Goal: Transaction & Acquisition: Purchase product/service

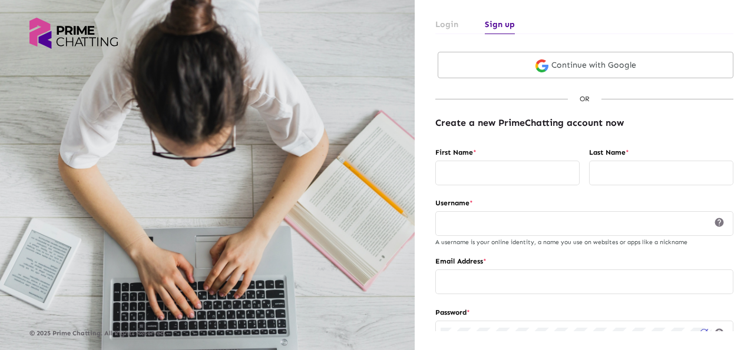
click at [446, 24] on link "Login" at bounding box center [446, 24] width 23 height 19
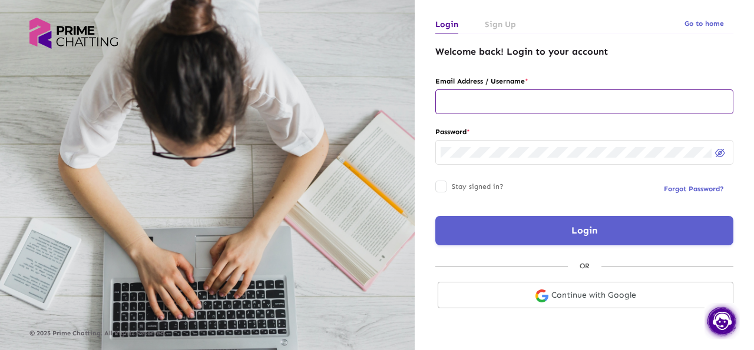
click at [529, 102] on input "text" at bounding box center [583, 101] width 287 height 9
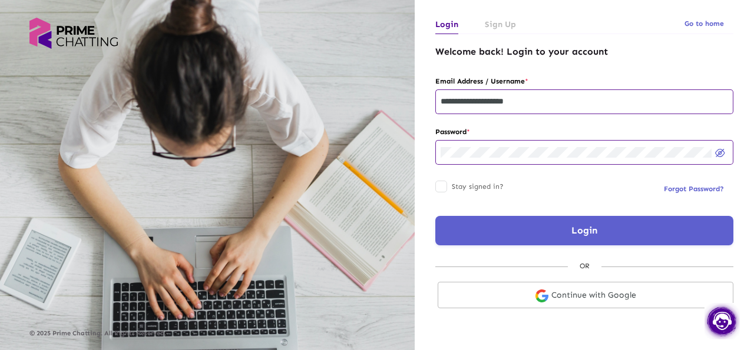
type input "**********"
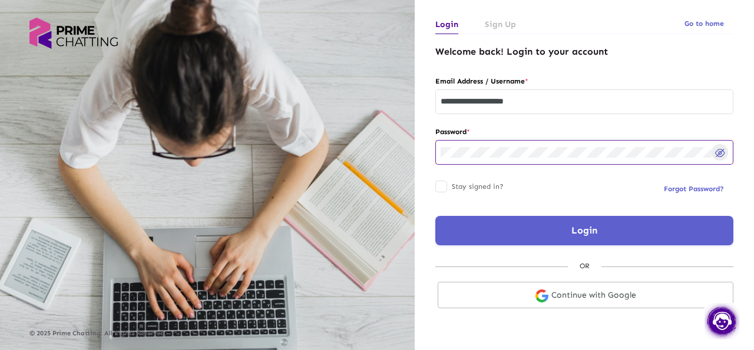
click at [716, 157] on img "Hide password" at bounding box center [720, 153] width 10 height 8
click at [443, 190] on div at bounding box center [441, 187] width 12 height 12
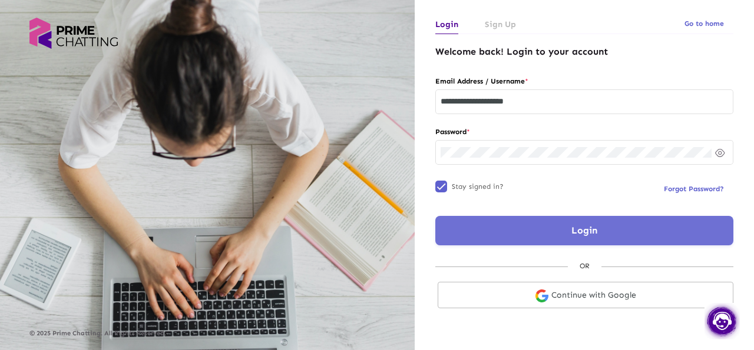
click at [604, 232] on button "Login" at bounding box center [584, 230] width 298 height 29
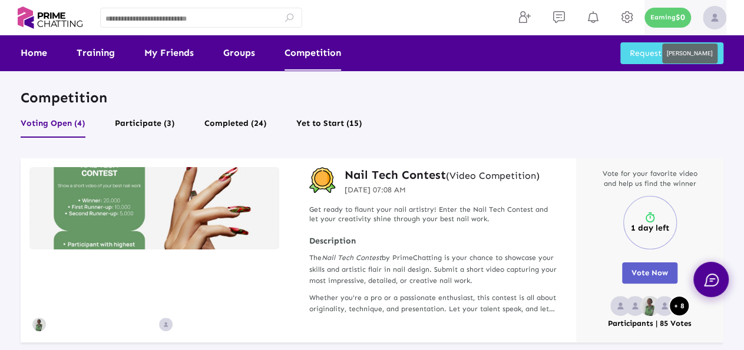
click at [713, 14] on img at bounding box center [714, 18] width 24 height 24
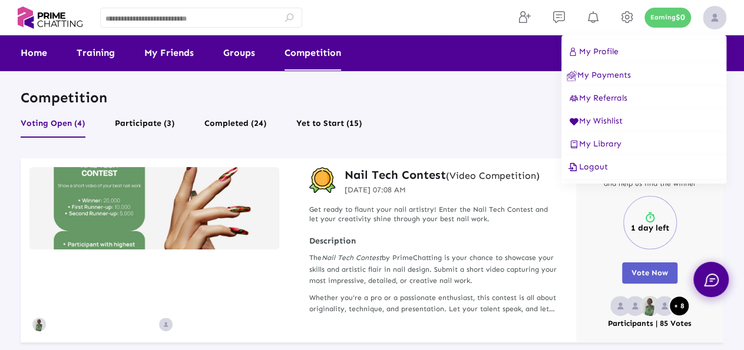
click at [606, 99] on span "My Referrals" at bounding box center [596, 98] width 61 height 10
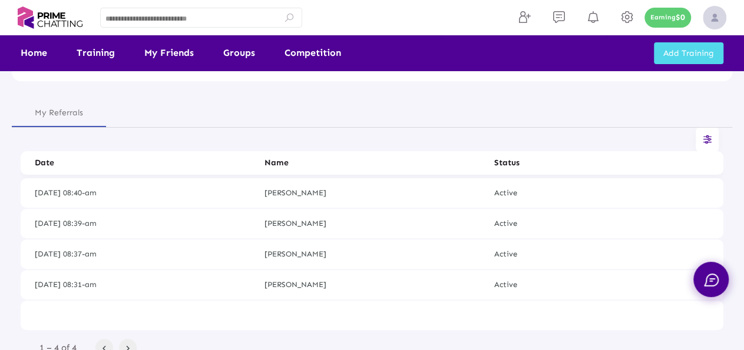
scroll to position [98, 0]
click at [703, 135] on icon at bounding box center [707, 140] width 12 height 10
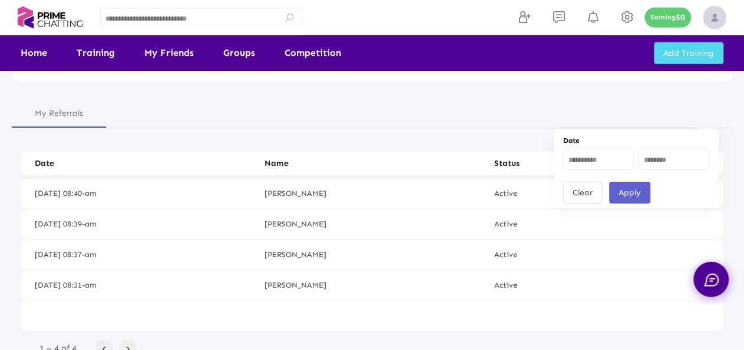
click at [452, 234] on div at bounding box center [372, 175] width 744 height 350
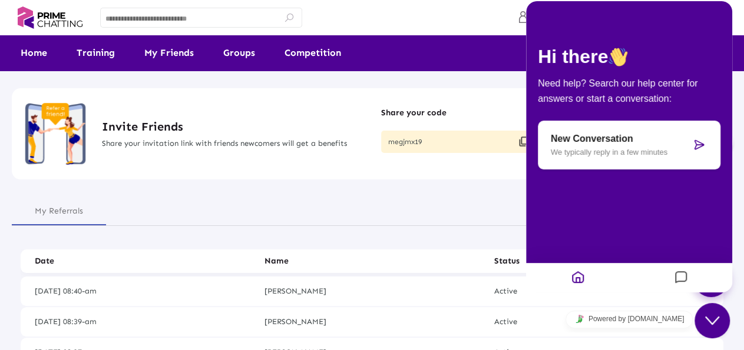
scroll to position [0, 0]
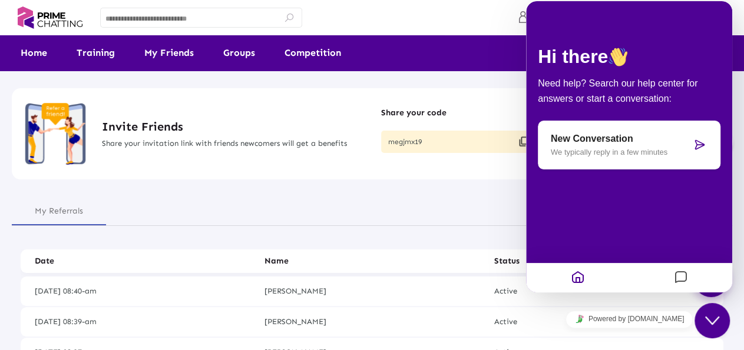
click at [714, 316] on icon "Close Chat This icon closes the chat window." at bounding box center [712, 321] width 14 height 14
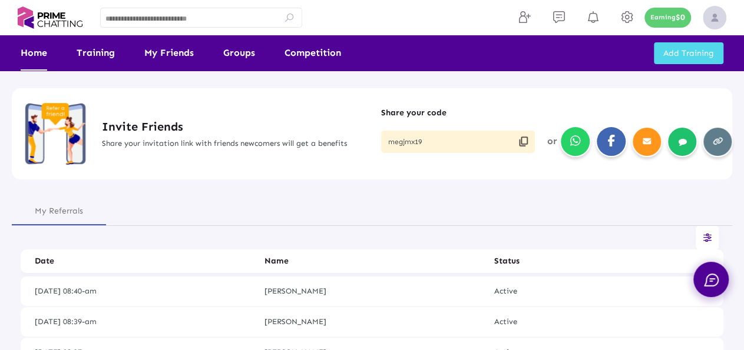
click at [30, 50] on link "Home" at bounding box center [34, 52] width 26 height 35
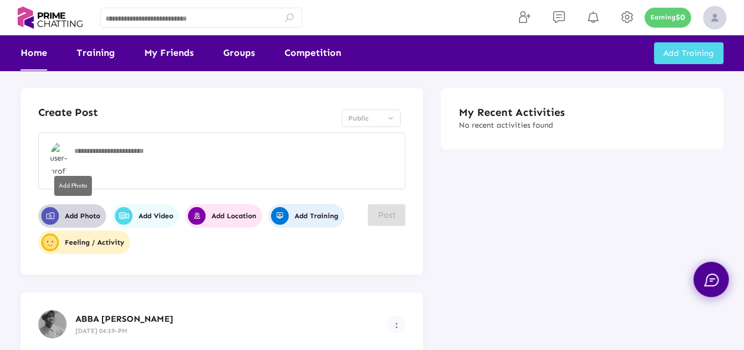
click at [85, 214] on span "Add Photo" at bounding box center [70, 216] width 59 height 18
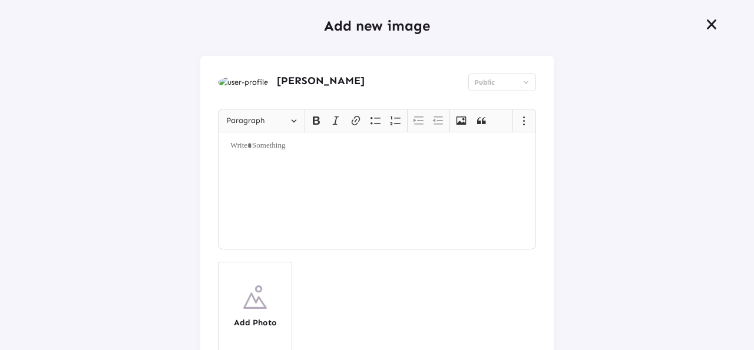
click at [257, 306] on img at bounding box center [255, 298] width 24 height 24
click at [313, 114] on button "Bold (CTRL+B) Bold" at bounding box center [316, 121] width 18 height 18
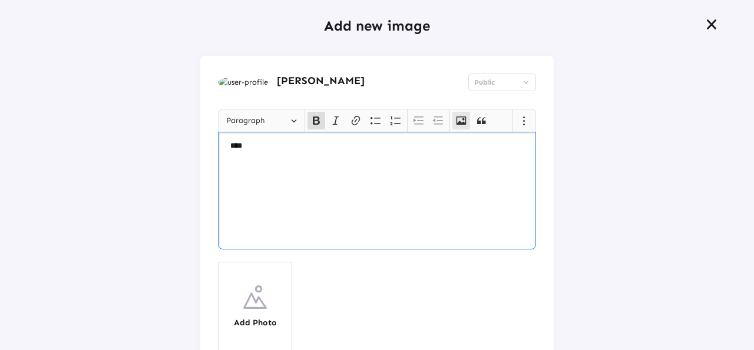
click at [456, 120] on icon "Editor toolbar" at bounding box center [461, 121] width 12 height 12
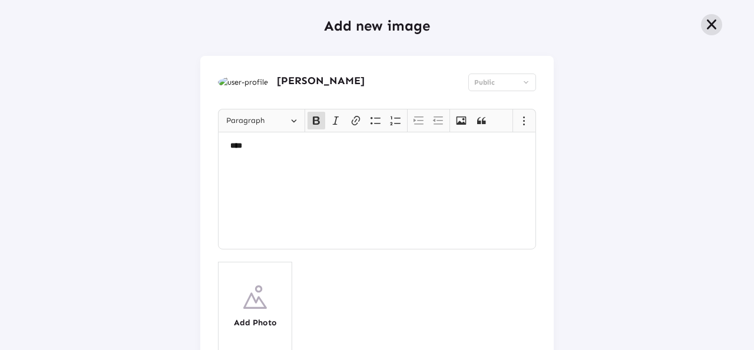
click at [704, 31] on icon at bounding box center [711, 24] width 14 height 13
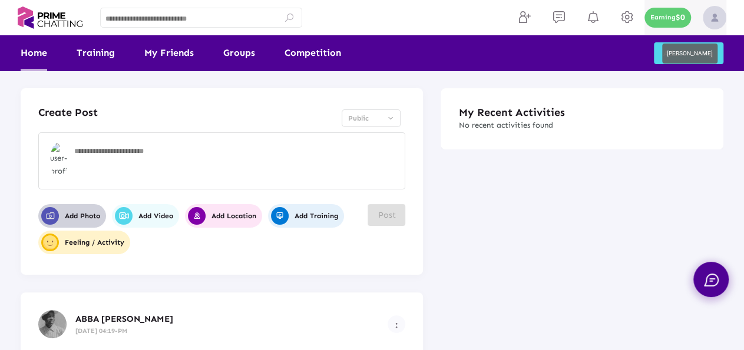
click at [666, 19] on p "Earning" at bounding box center [662, 18] width 25 height 8
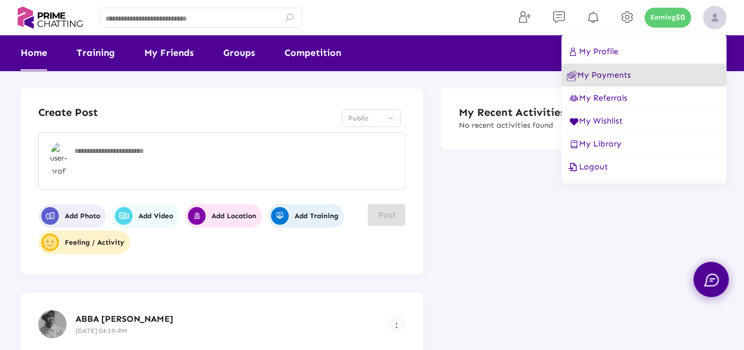
click at [615, 71] on span "My Payments" at bounding box center [598, 75] width 64 height 10
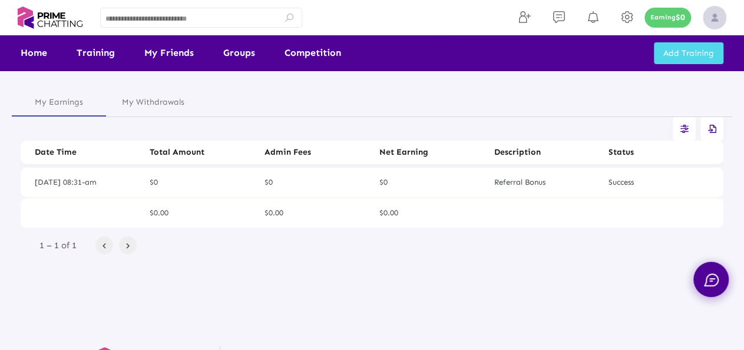
click at [615, 71] on div "My Earnings My Withdrawals Date Time Total Amount Admin Fees Net Earning Descri…" at bounding box center [372, 166] width 744 height 333
click at [623, 185] on mat-cell "Success" at bounding box center [665, 182] width 115 height 29
click at [713, 19] on img at bounding box center [714, 18] width 24 height 24
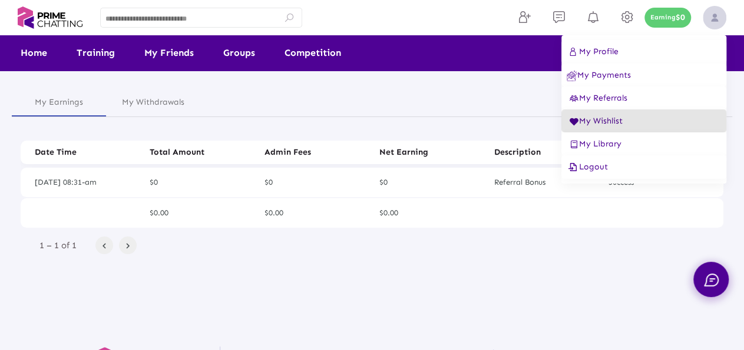
click at [599, 120] on span "My Wishlist" at bounding box center [594, 121] width 56 height 10
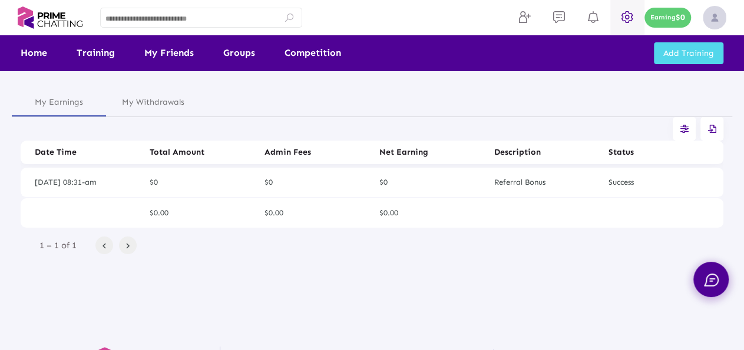
click at [632, 16] on icon at bounding box center [627, 17] width 18 height 14
click at [628, 18] on icon at bounding box center [627, 17] width 18 height 14
click at [559, 16] on icon at bounding box center [559, 17] width 18 height 14
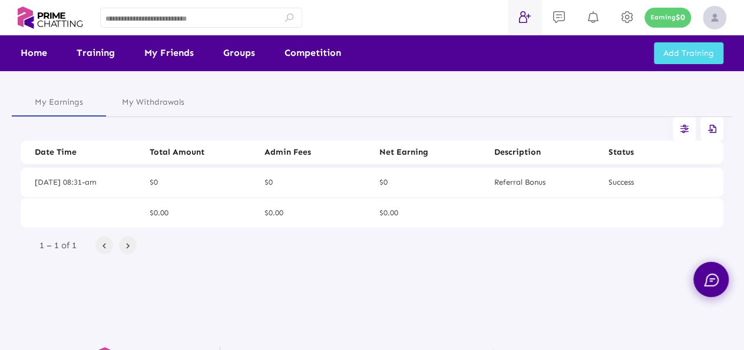
click at [521, 17] on icon at bounding box center [525, 17] width 18 height 14
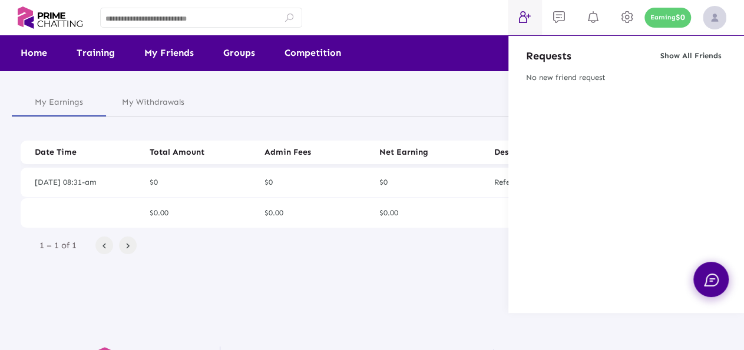
click at [521, 17] on div at bounding box center [372, 175] width 744 height 350
click at [521, 17] on icon at bounding box center [525, 17] width 18 height 14
click at [521, 17] on div at bounding box center [372, 175] width 744 height 350
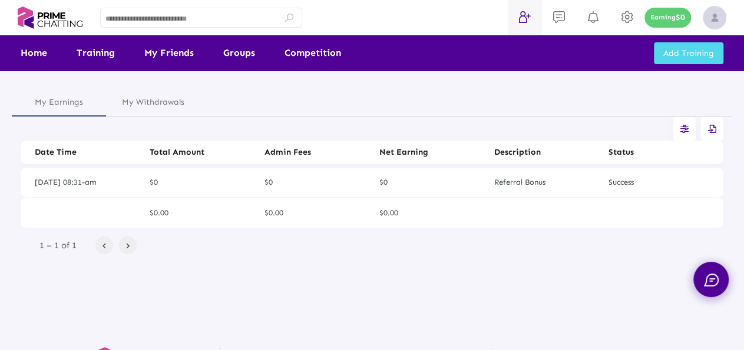
click at [521, 17] on icon at bounding box center [525, 17] width 18 height 14
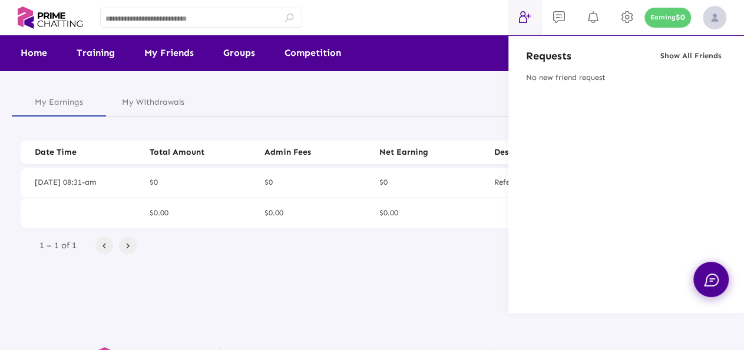
click at [557, 18] on div at bounding box center [372, 175] width 744 height 350
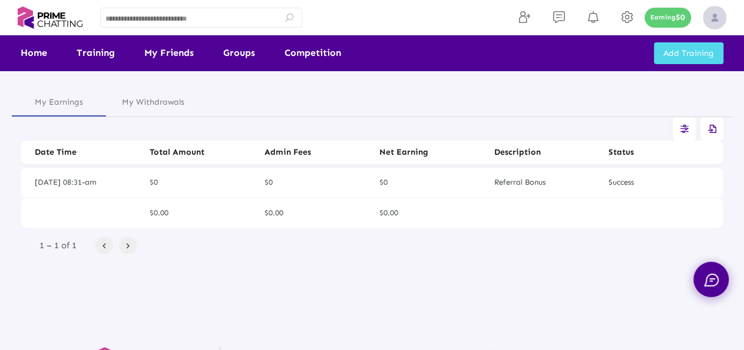
click at [557, 18] on icon at bounding box center [559, 17] width 18 height 14
click at [170, 57] on link "My Friends" at bounding box center [168, 52] width 49 height 35
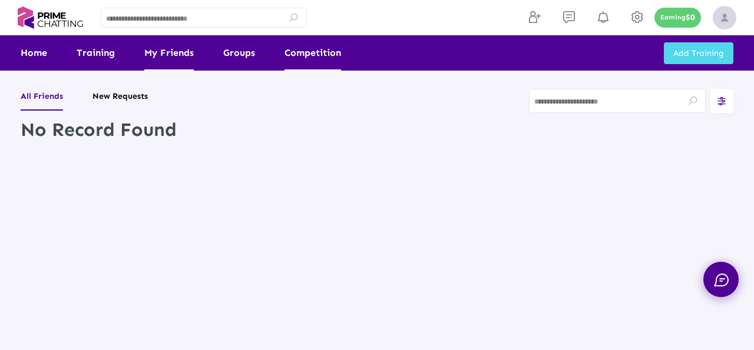
click at [313, 57] on link "Competition" at bounding box center [312, 52] width 57 height 35
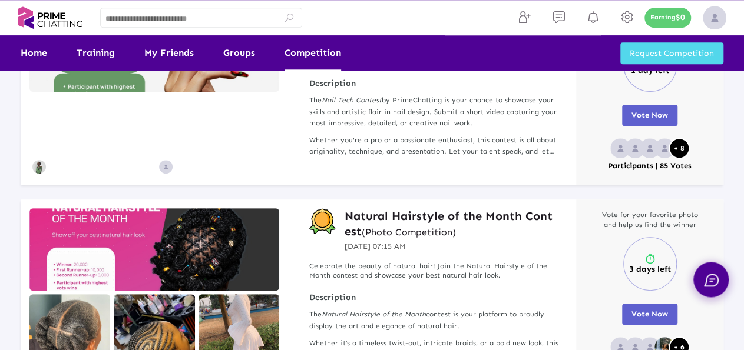
scroll to position [134, 0]
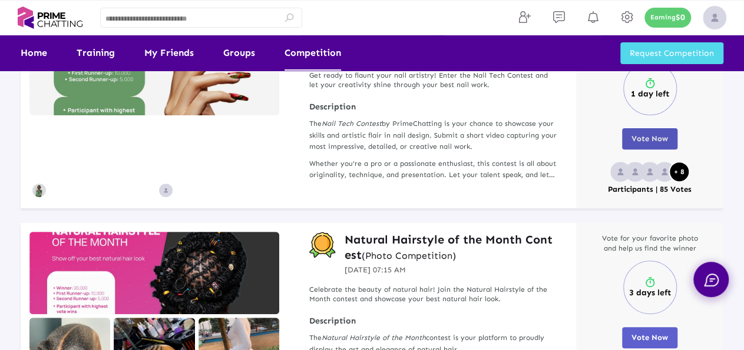
click at [649, 141] on span "Vote Now" at bounding box center [649, 138] width 36 height 9
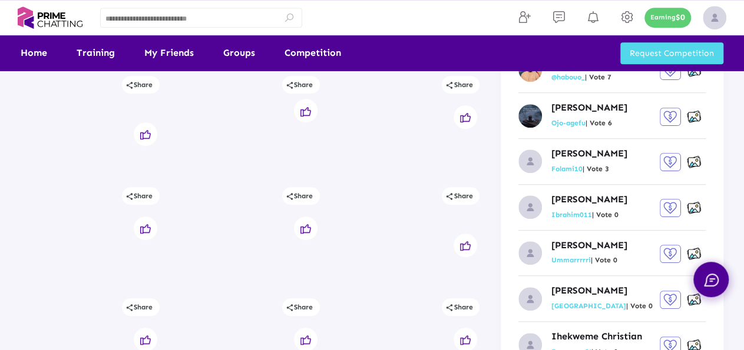
scroll to position [333, 0]
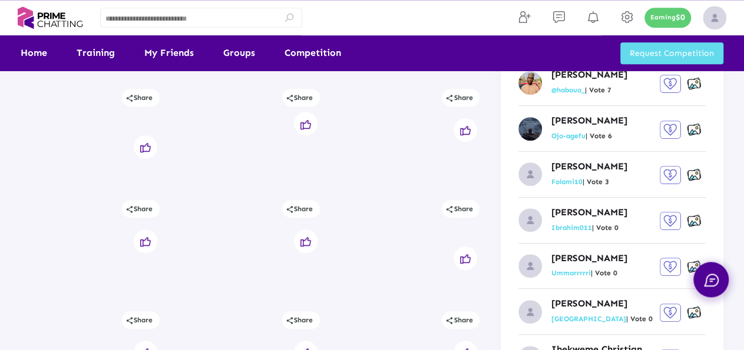
click at [653, 52] on span "Request Competition" at bounding box center [671, 53] width 84 height 10
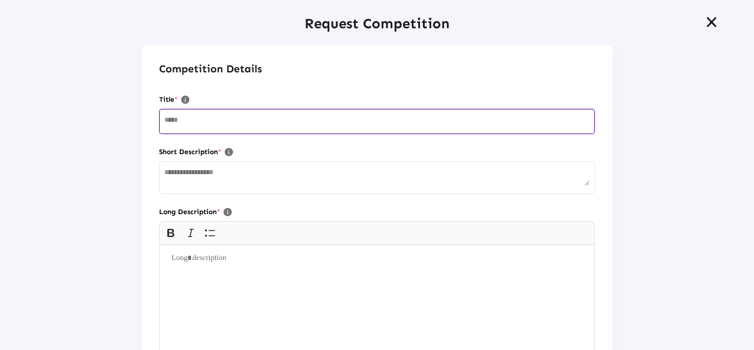
scroll to position [0, 0]
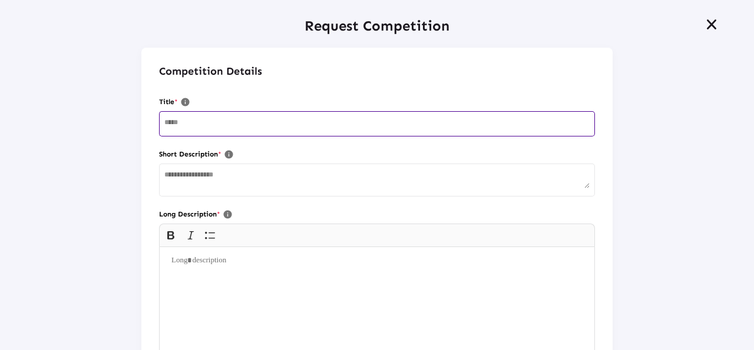
click at [450, 188] on textarea at bounding box center [376, 179] width 425 height 18
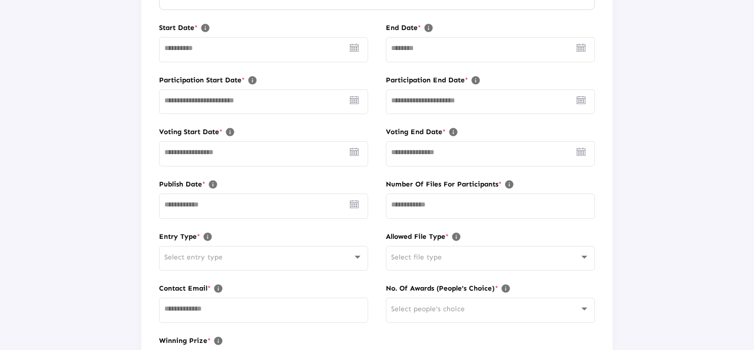
scroll to position [354, 0]
click at [582, 260] on div "Select file type" at bounding box center [584, 258] width 11 height 3
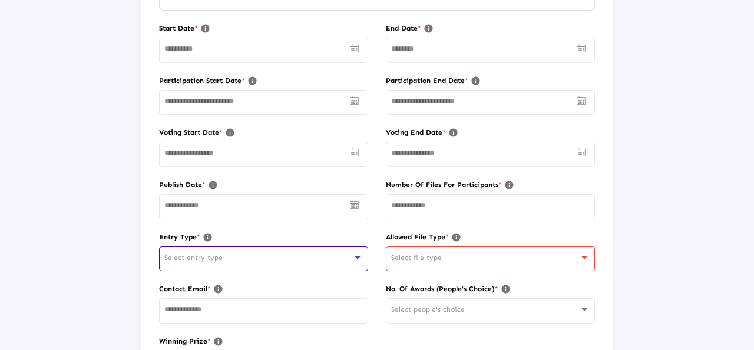
click at [354, 259] on div "Select entry type" at bounding box center [357, 258] width 6 height 3
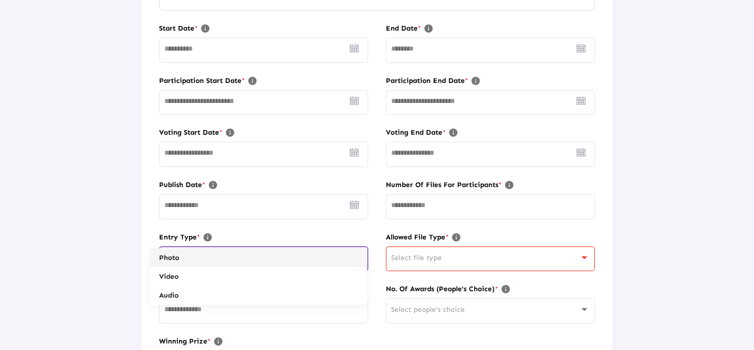
click at [327, 225] on div at bounding box center [377, 175] width 754 height 350
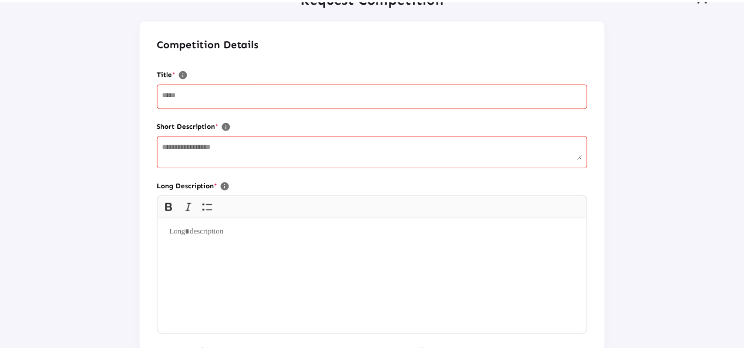
scroll to position [0, 0]
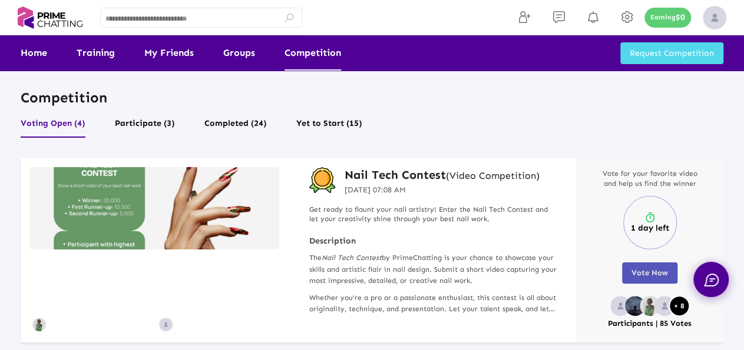
click at [643, 269] on span "Vote Now" at bounding box center [649, 272] width 36 height 9
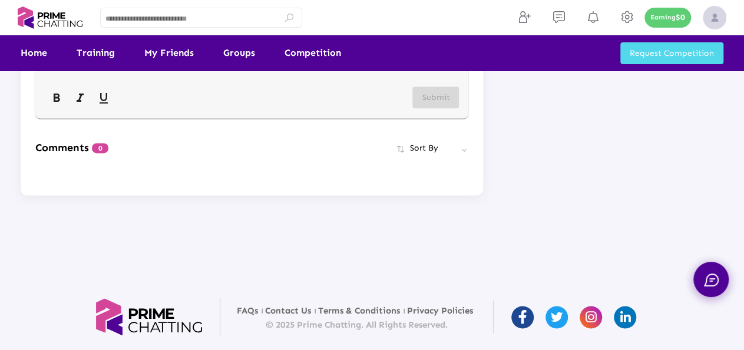
scroll to position [1294, 0]
click at [213, 160] on div "Comments 0 Sort By" at bounding box center [251, 148] width 433 height 24
click at [94, 85] on div "**********" at bounding box center [252, 70] width 414 height 29
click at [450, 108] on button "Submit" at bounding box center [435, 97] width 47 height 22
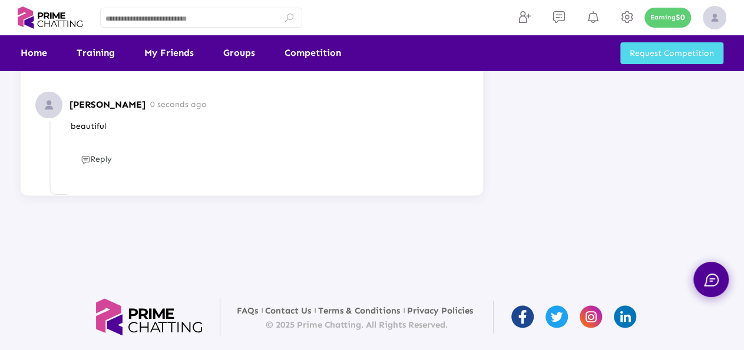
scroll to position [1131, 0]
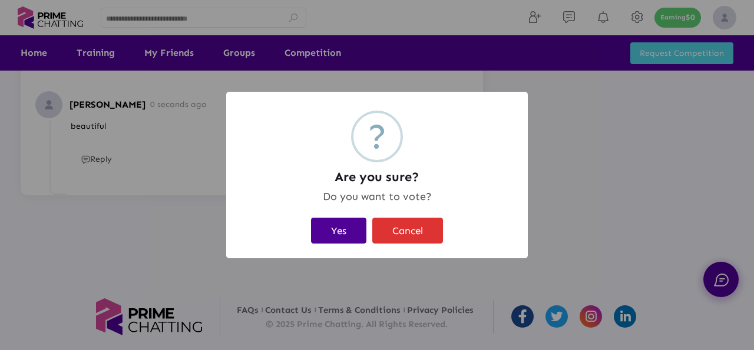
click at [347, 225] on button "Yes" at bounding box center [338, 230] width 55 height 25
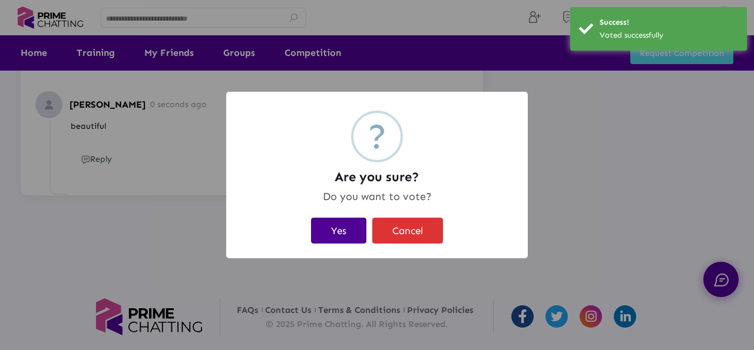
click at [335, 237] on button "Yes" at bounding box center [338, 230] width 55 height 25
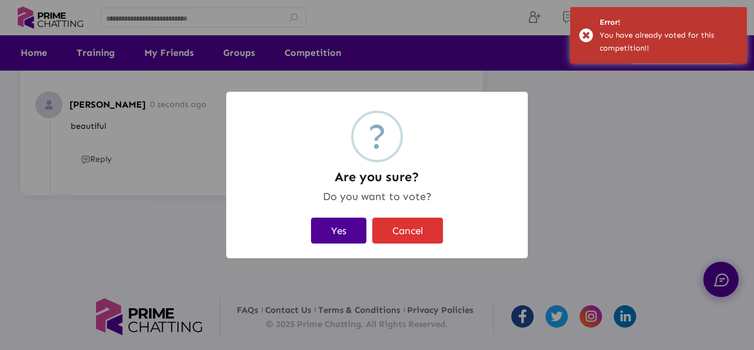
click at [344, 234] on button "Yes" at bounding box center [338, 230] width 55 height 25
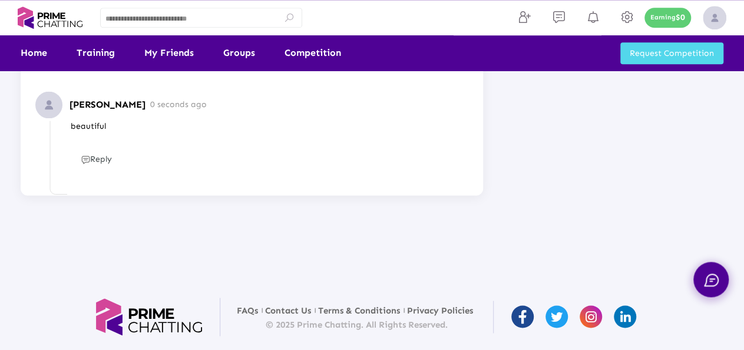
scroll to position [827, 0]
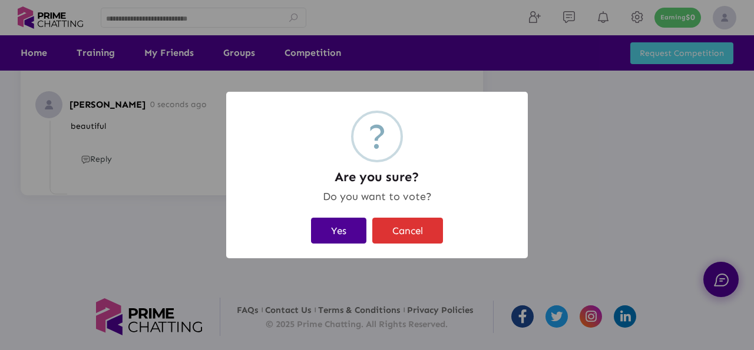
click at [353, 237] on button "Yes" at bounding box center [338, 230] width 55 height 25
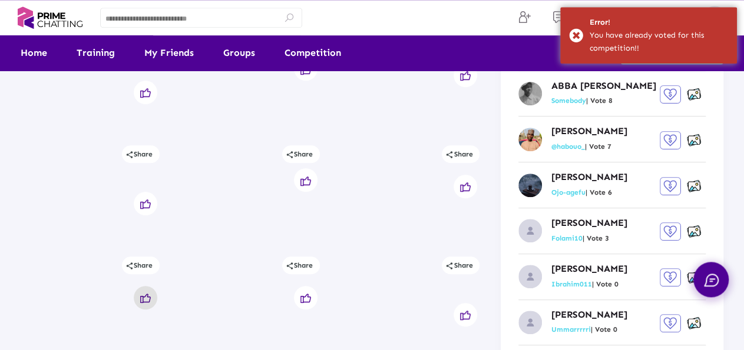
scroll to position [259, 0]
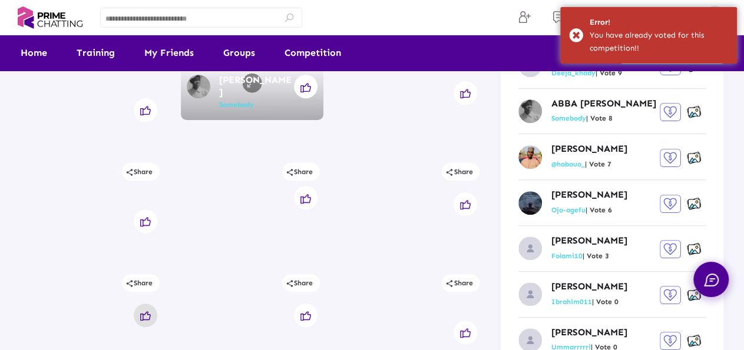
click at [303, 92] on icon at bounding box center [305, 87] width 11 height 9
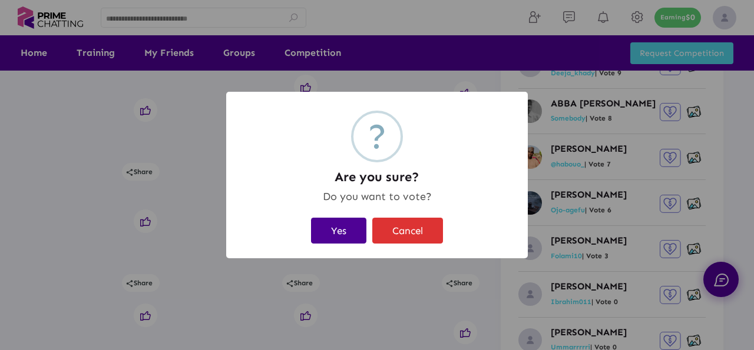
click at [347, 227] on button "Yes" at bounding box center [338, 230] width 55 height 25
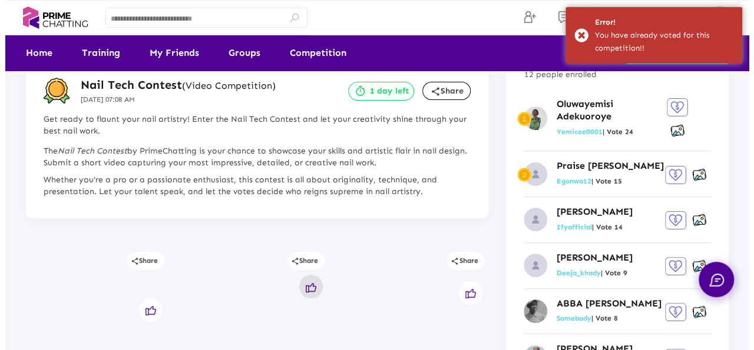
scroll to position [0, 0]
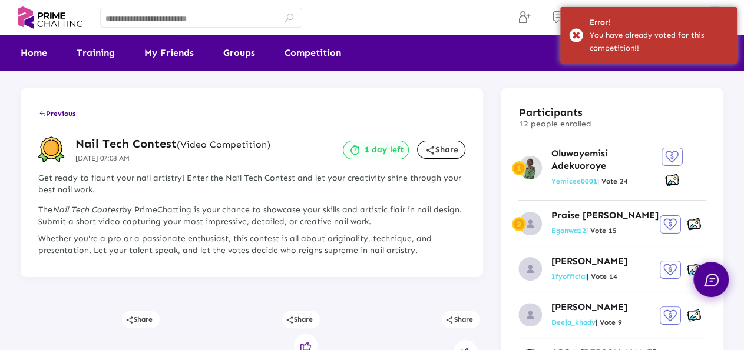
click at [380, 156] on div "1 day left" at bounding box center [376, 150] width 66 height 19
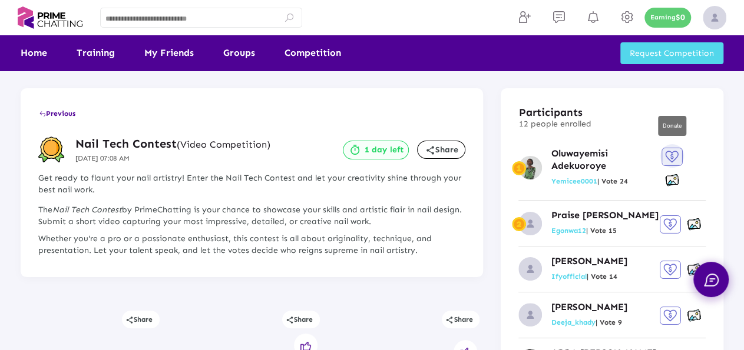
click at [670, 156] on img at bounding box center [671, 157] width 21 height 18
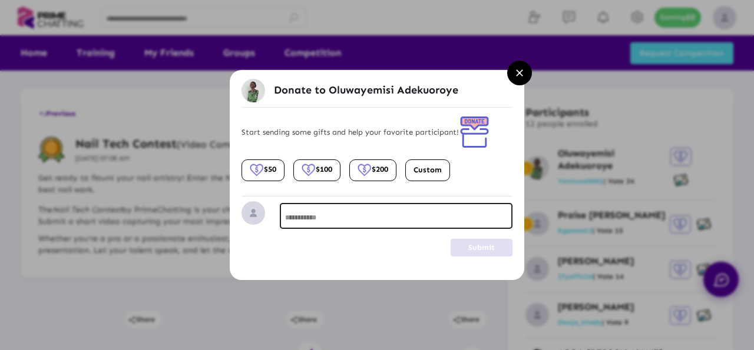
click at [335, 207] on div at bounding box center [396, 215] width 222 height 28
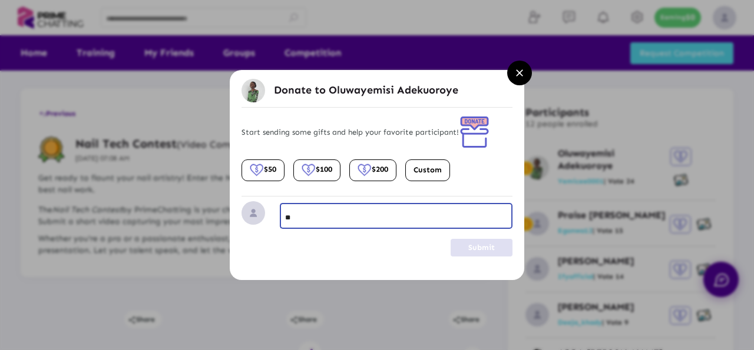
type input "*"
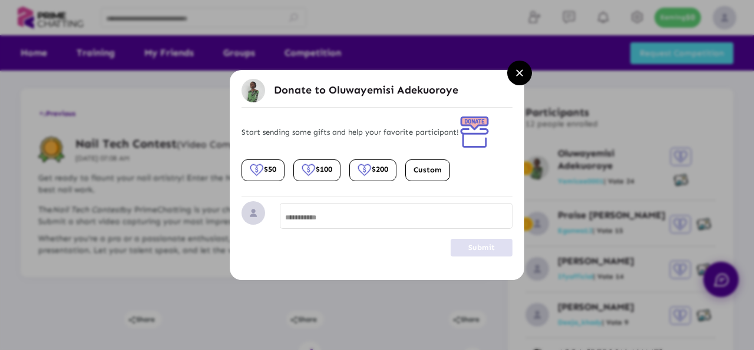
click at [266, 175] on div "$50" at bounding box center [263, 170] width 26 height 14
click at [487, 243] on button "Submit" at bounding box center [481, 248] width 62 height 18
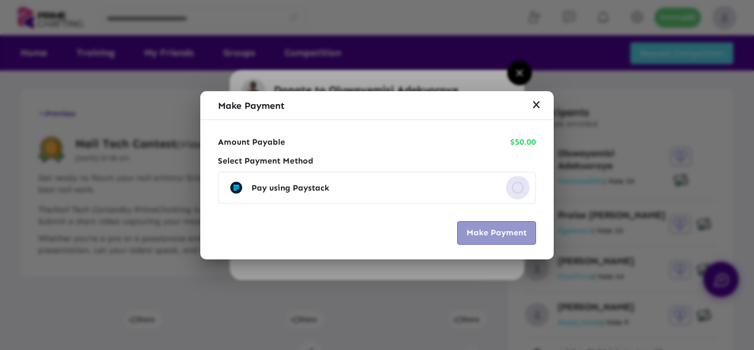
click at [516, 189] on div "Select an option" at bounding box center [518, 188] width 12 height 12
click at [515, 235] on span "Make Payment" at bounding box center [496, 233] width 60 height 10
click at [512, 229] on span "Make Payment" at bounding box center [496, 233] width 60 height 10
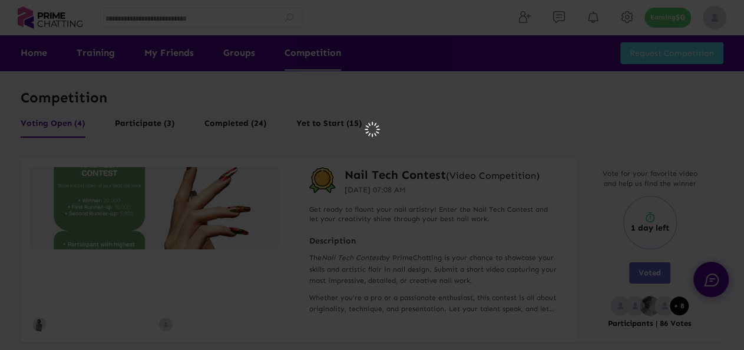
click at [386, 201] on html at bounding box center [372, 130] width 744 height 261
